Goal: Consume media (video, audio)

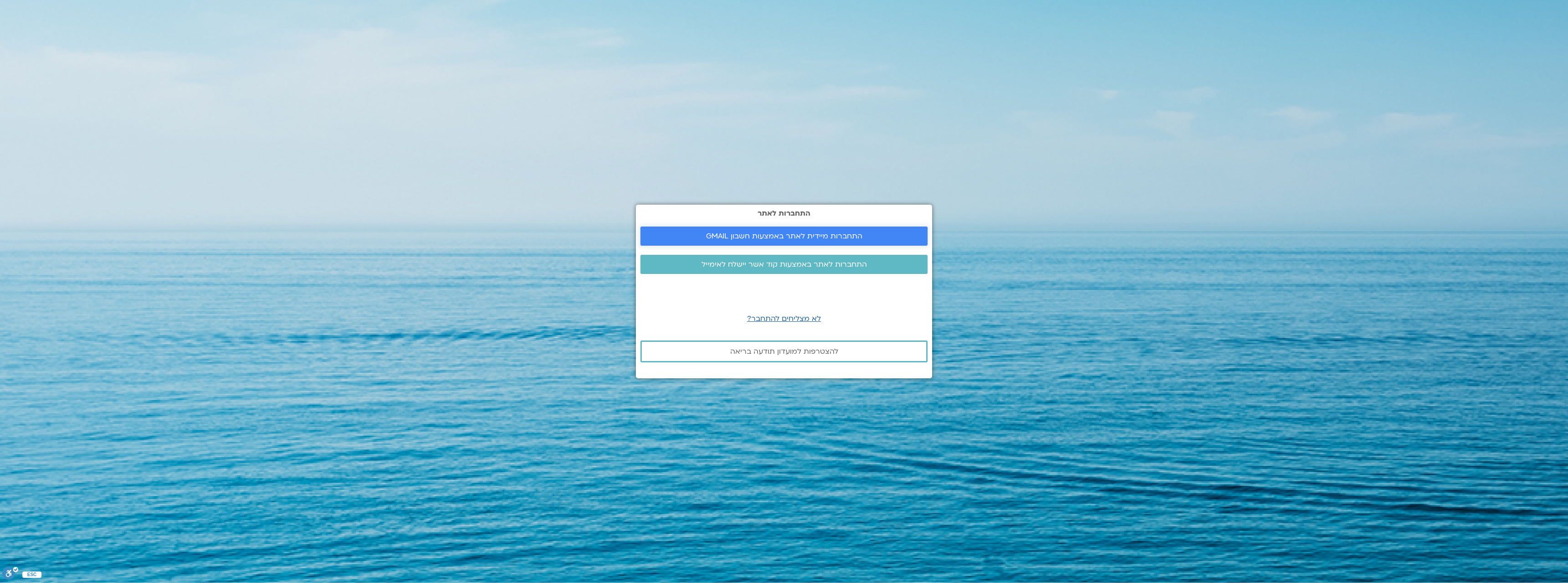
click at [807, 232] on span "התחברות מיידית לאתר באמצעות חשבון GMAIL" at bounding box center [784, 236] width 156 height 8
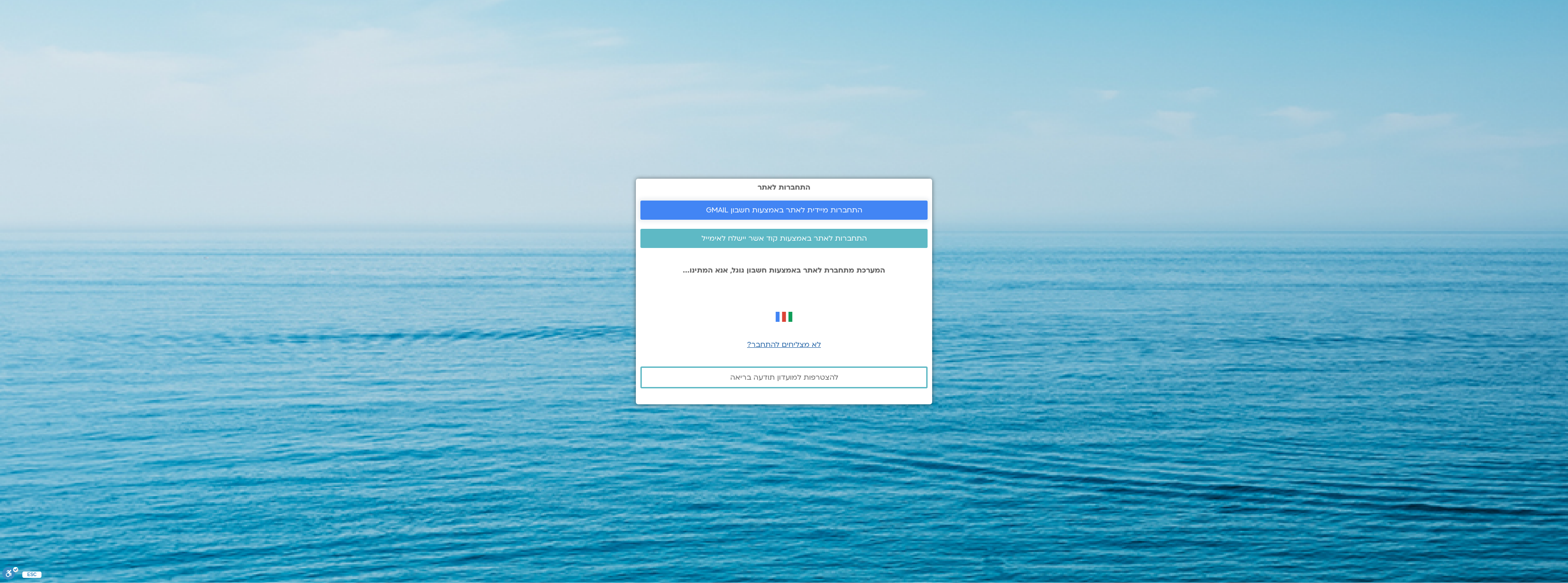
click at [807, 206] on span "התחברות מיידית לאתר באמצעות חשבון GMAIL" at bounding box center [784, 209] width 156 height 8
click at [797, 206] on span "התחברות מיידית לאתר באמצעות חשבון GMAIL" at bounding box center [784, 209] width 156 height 8
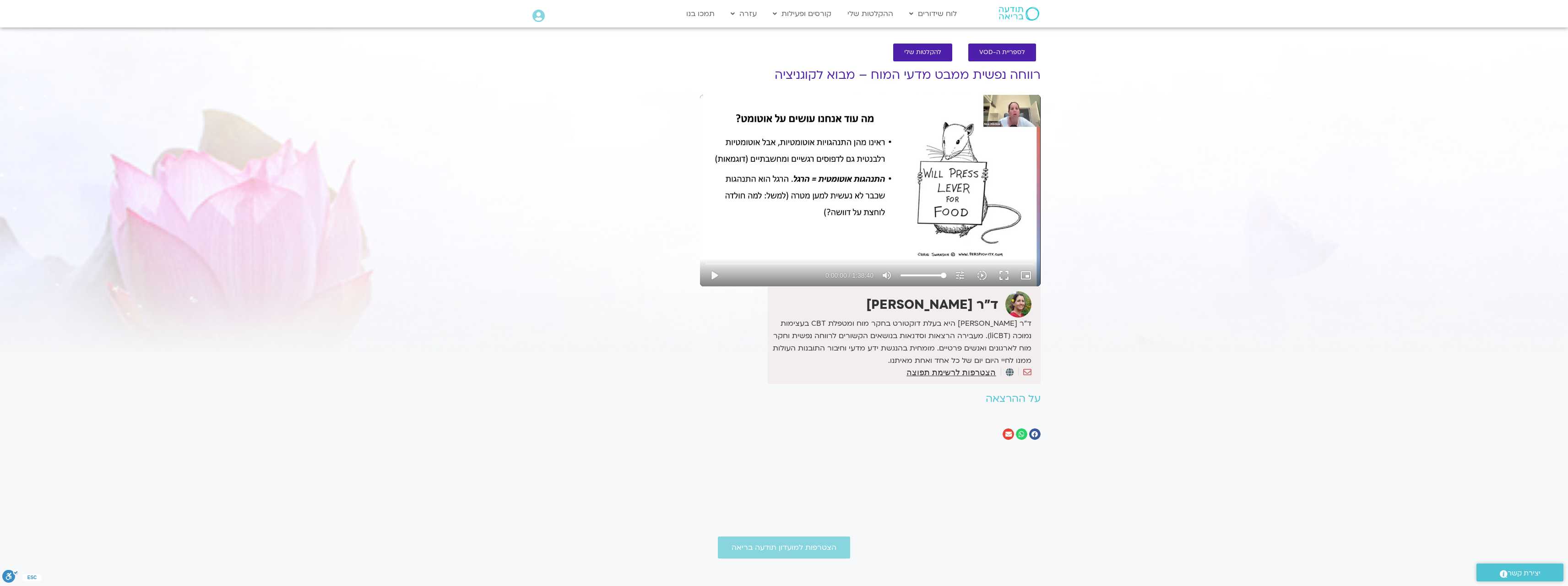
drag, startPoint x: 858, startPoint y: 198, endPoint x: 807, endPoint y: 187, distance: 52.2
